Goal: Task Accomplishment & Management: Manage account settings

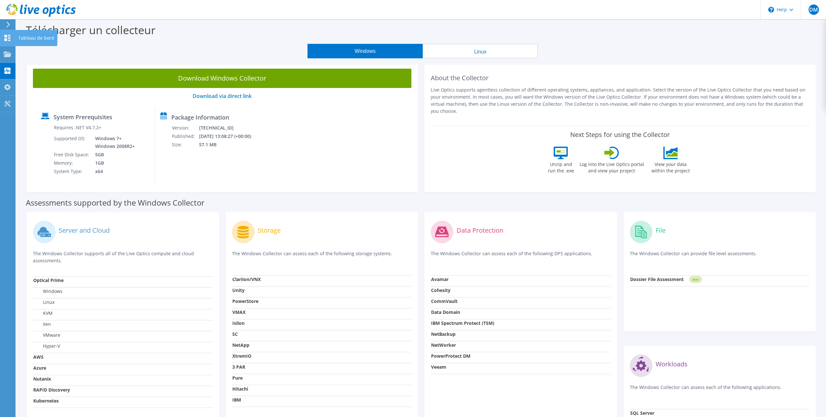
click at [4, 38] on icon at bounding box center [8, 38] width 8 height 6
click at [10, 38] on use at bounding box center [8, 38] width 6 height 6
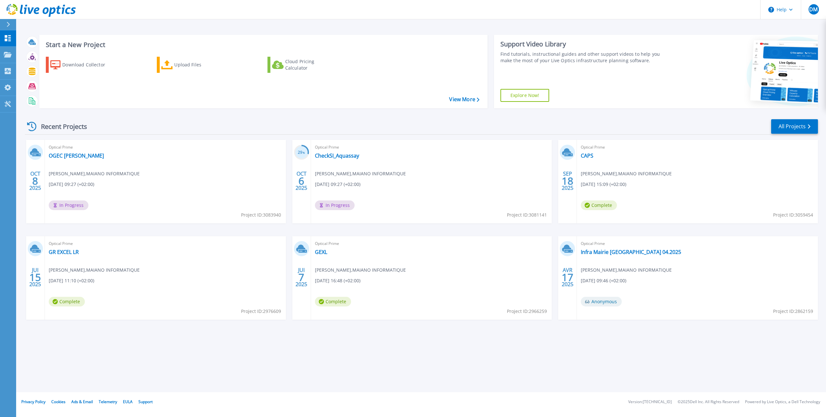
click at [221, 228] on div "OCT 8 2025 Optical Prime OGEC Vincent de Paul Avignon Dominique MAIANO , MAIANO…" at bounding box center [419, 236] width 798 height 193
click at [287, 230] on div "OCT 8 2025 Optical Prime OGEC Vincent de Paul Avignon Dominique MAIANO , MAIANO…" at bounding box center [419, 236] width 798 height 193
click at [268, 117] on div "Recent Projects All Projects OCT 8 2025 Optical Prime OGEC Vincent de Paul Avig…" at bounding box center [421, 226] width 793 height 224
click at [100, 156] on link "OGEC [PERSON_NAME]" at bounding box center [76, 156] width 55 height 6
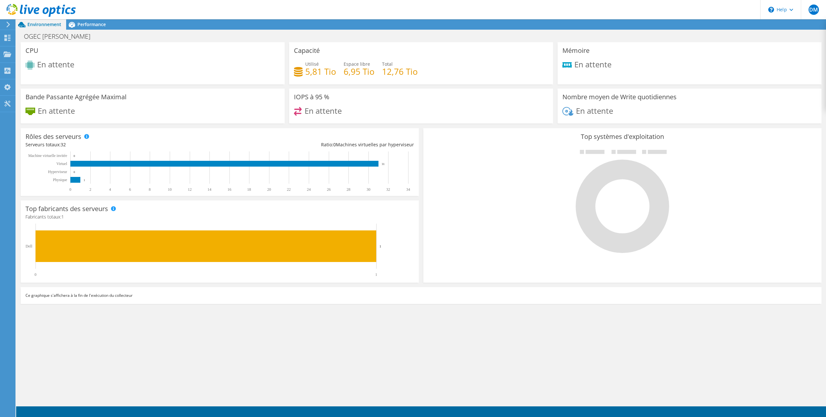
click at [119, 114] on div "En attente" at bounding box center [152, 114] width 254 height 14
click at [154, 58] on div "CPU En attente" at bounding box center [153, 63] width 264 height 42
click at [93, 25] on span "Performance" at bounding box center [91, 24] width 28 height 6
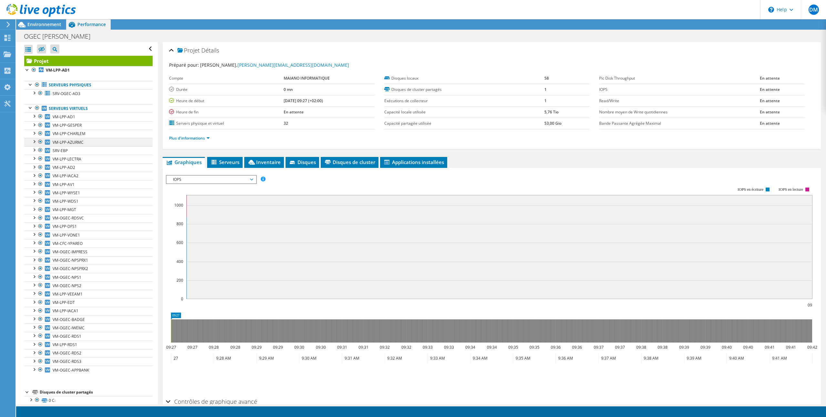
scroll to position [8, 0]
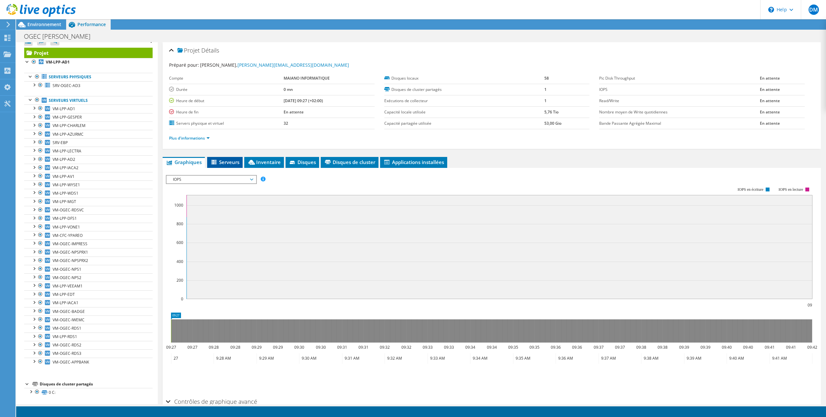
click at [221, 161] on span "Serveurs" at bounding box center [224, 162] width 29 height 6
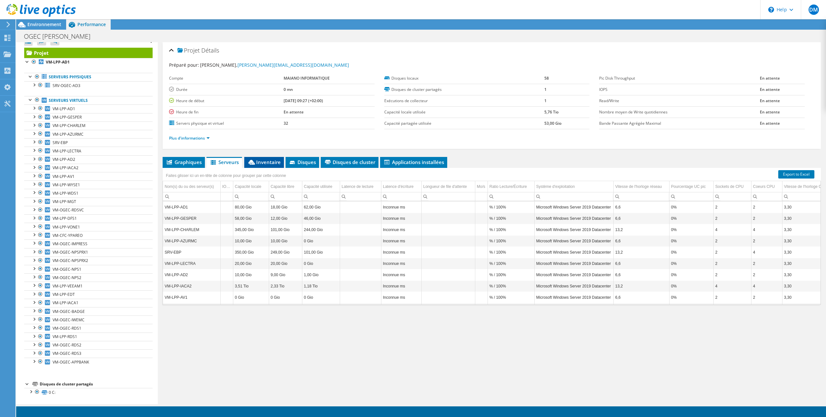
click at [264, 161] on span "Inventaire" at bounding box center [263, 162] width 33 height 6
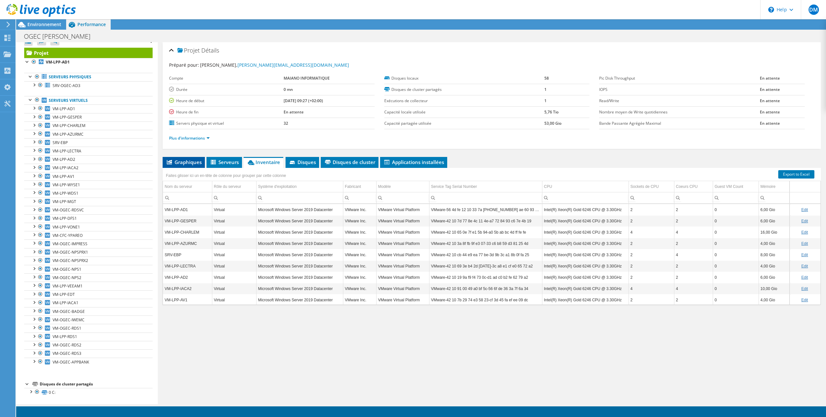
click at [191, 160] on span "Graphiques" at bounding box center [184, 162] width 36 height 6
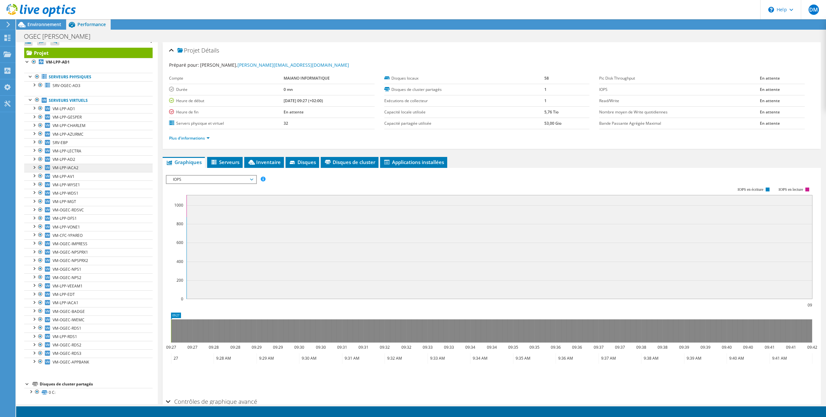
scroll to position [0, 0]
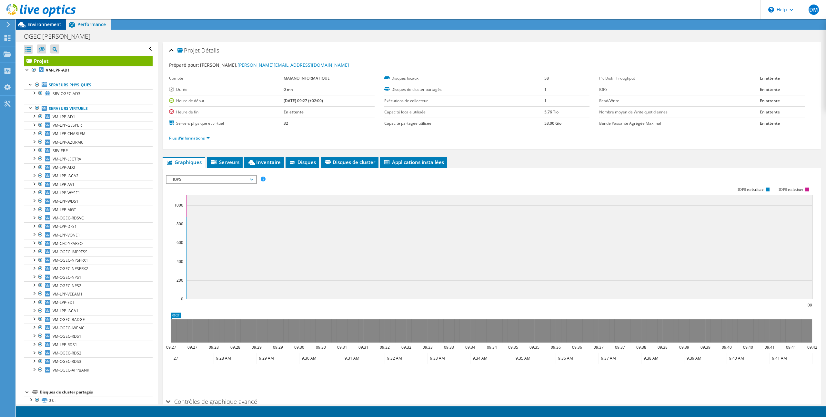
click at [44, 28] on div "Environnement" at bounding box center [41, 24] width 50 height 10
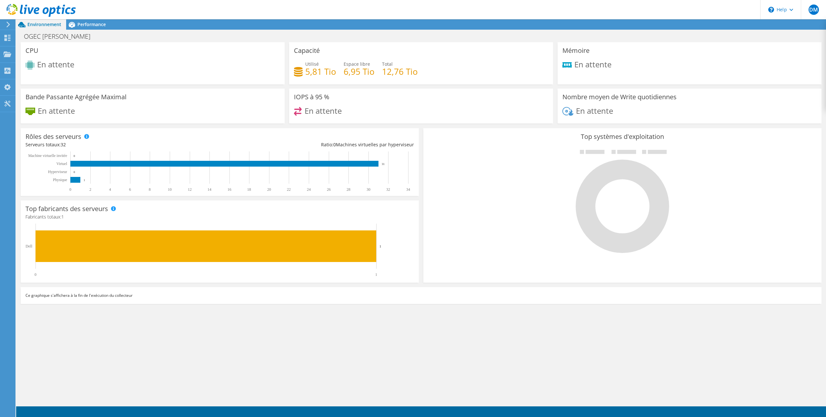
click at [164, 80] on div "CPU En attente" at bounding box center [153, 63] width 264 height 42
click at [8, 35] on use at bounding box center [8, 38] width 6 height 6
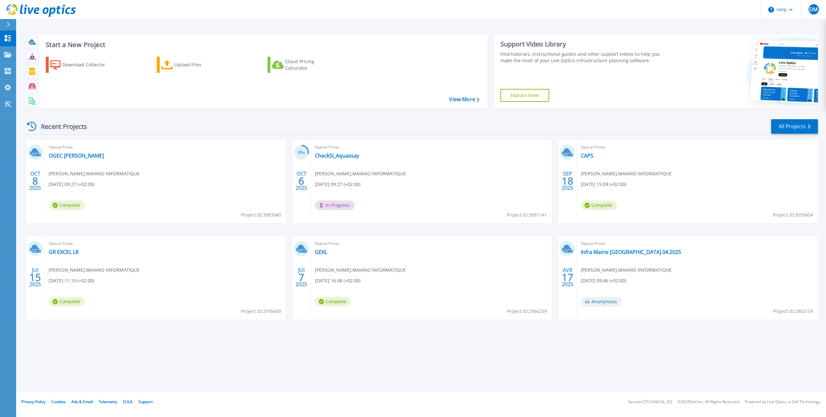
click at [170, 209] on div "Optical Prime OGEC [PERSON_NAME] [PERSON_NAME] , MAIANO INFORMATIQUE [DATE] 09:…" at bounding box center [165, 182] width 241 height 84
click at [66, 157] on link "OGEC [PERSON_NAME]" at bounding box center [76, 156] width 55 height 6
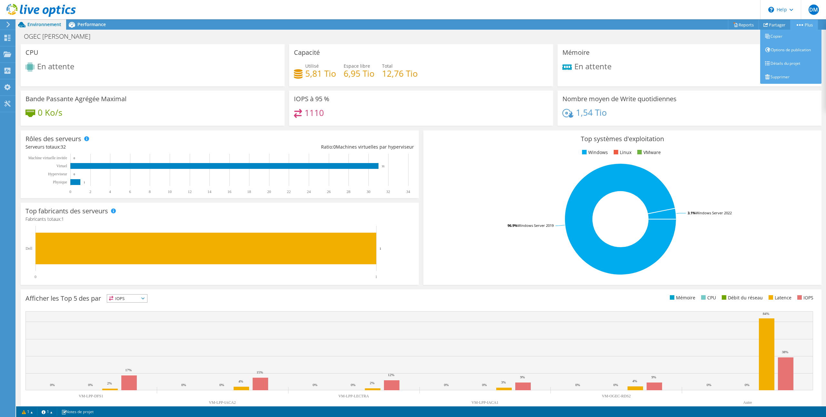
click at [799, 25] on circle at bounding box center [800, 25] width 2 height 2
click at [781, 78] on link "Supprimer" at bounding box center [790, 77] width 61 height 14
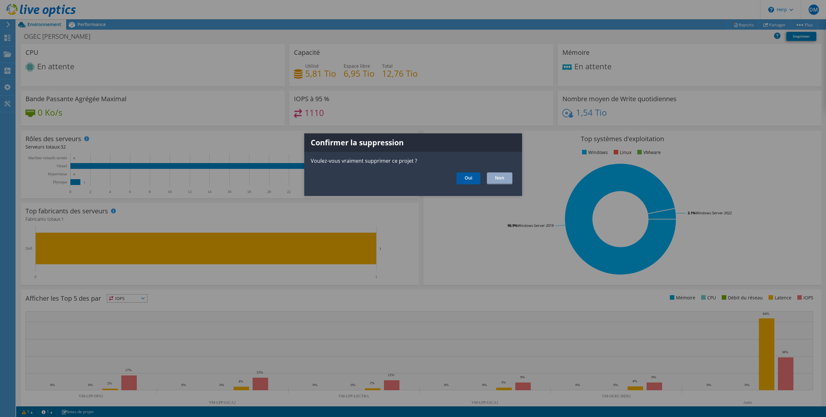
click at [464, 180] on link "Oui" at bounding box center [468, 179] width 24 height 12
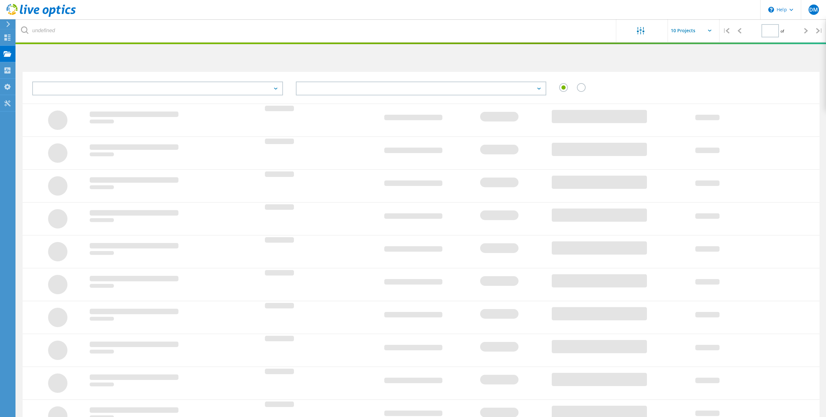
type input "1"
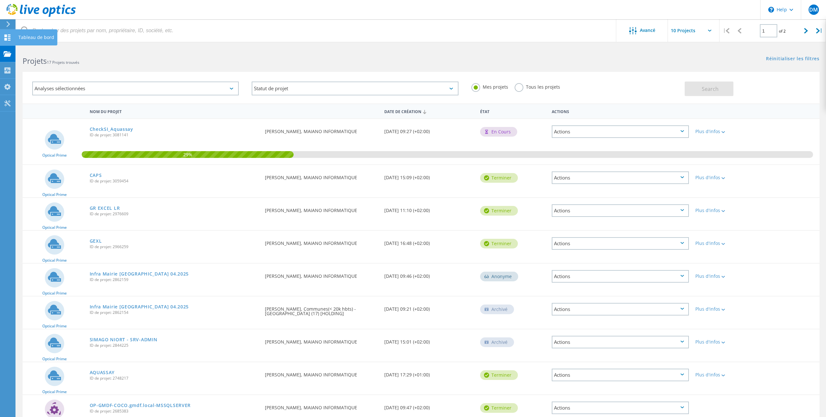
click at [5, 37] on icon at bounding box center [8, 38] width 8 height 6
